Goal: Task Accomplishment & Management: Use online tool/utility

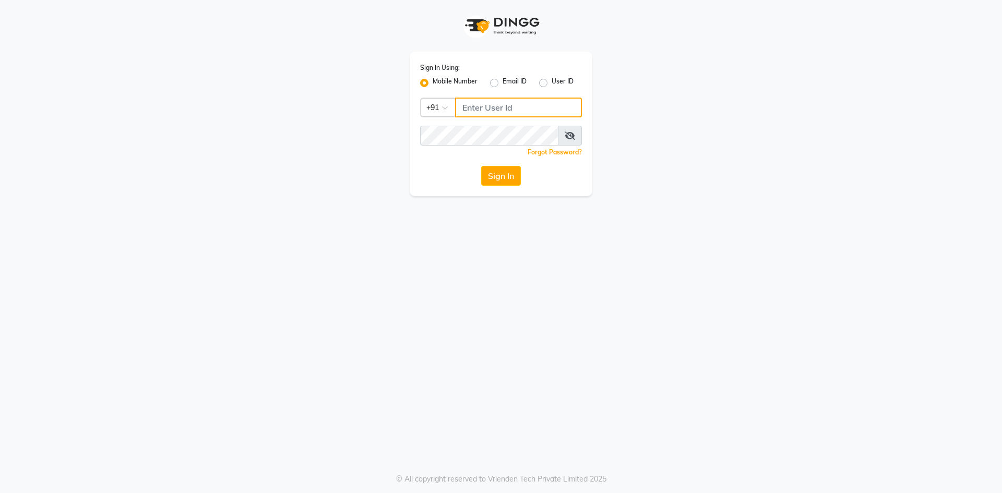
click at [481, 109] on input "Username" at bounding box center [518, 108] width 127 height 20
type input "6202268257"
click at [508, 180] on button "Sign In" at bounding box center [501, 176] width 40 height 20
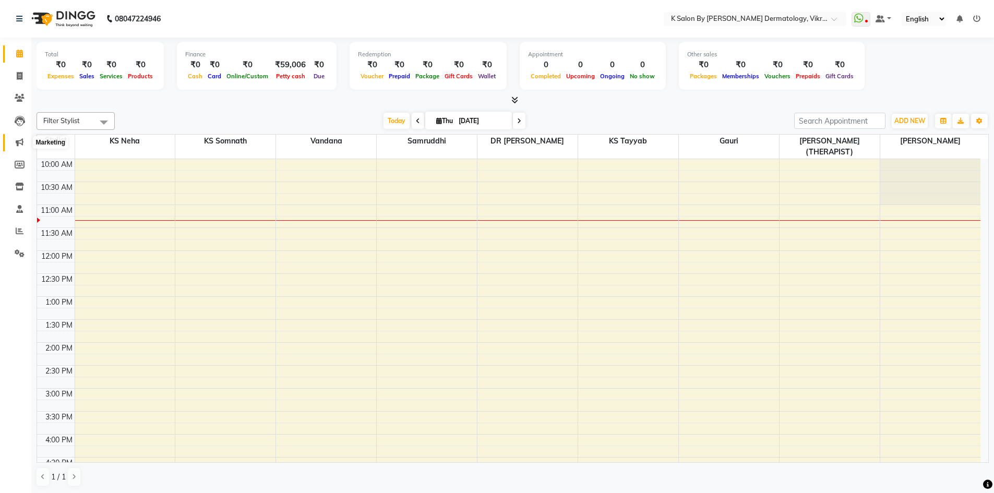
click at [19, 141] on icon at bounding box center [20, 142] width 8 height 8
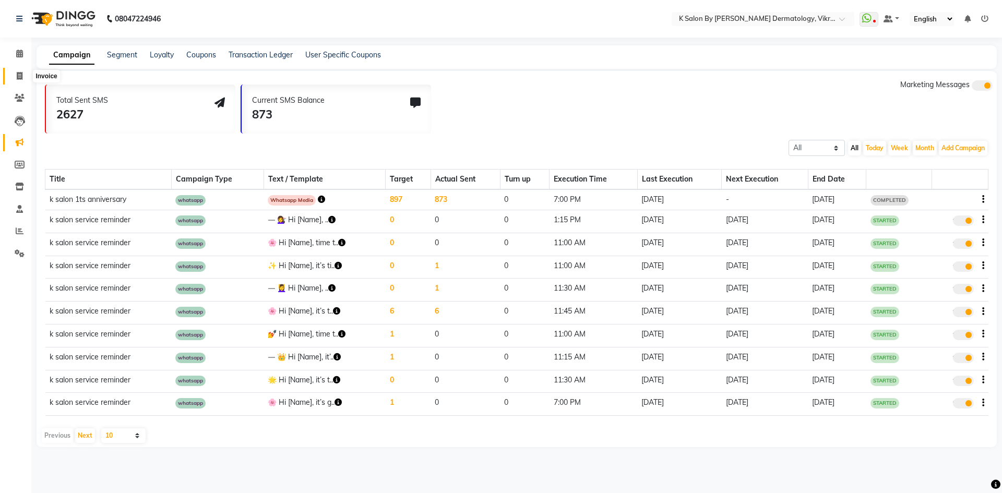
click at [18, 74] on icon at bounding box center [20, 76] width 6 height 8
select select "service"
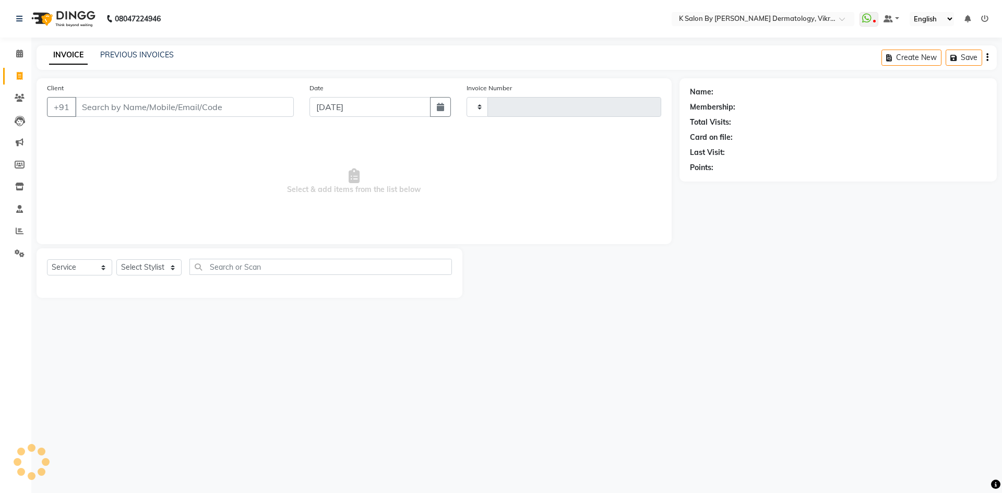
type input "0520"
select select "6798"
